Goal: Find specific page/section: Find specific page/section

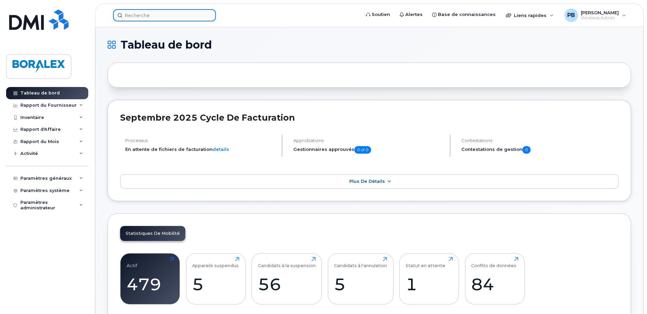
click at [145, 17] on input at bounding box center [164, 15] width 103 height 12
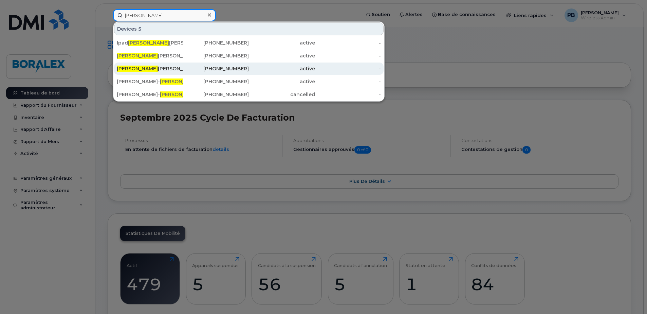
type input "bruno"
click at [156, 66] on div "Bruno Guilmette" at bounding box center [150, 68] width 66 height 7
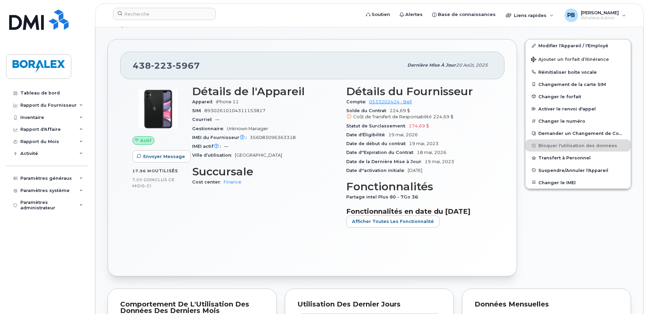
scroll to position [136, 0]
